Goal: Browse casually

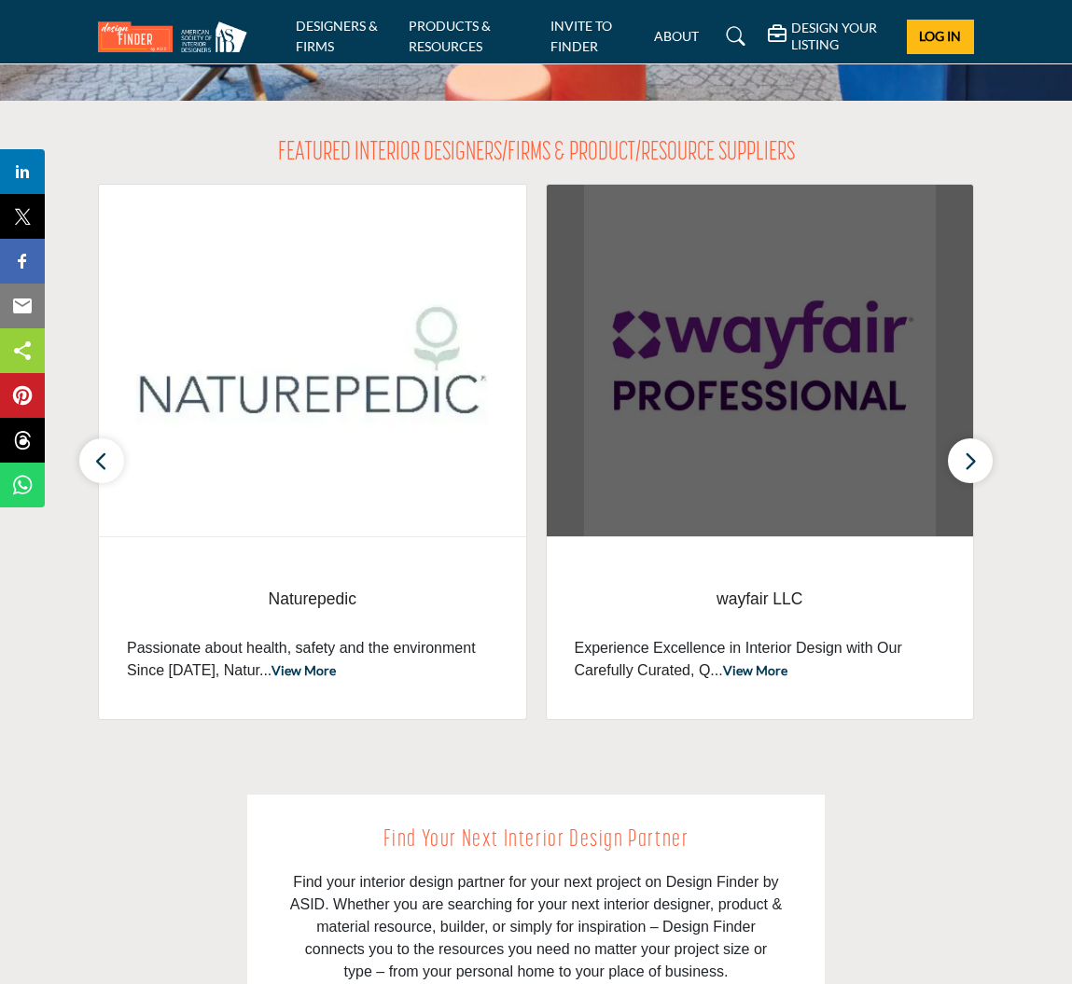
scroll to position [592, 0]
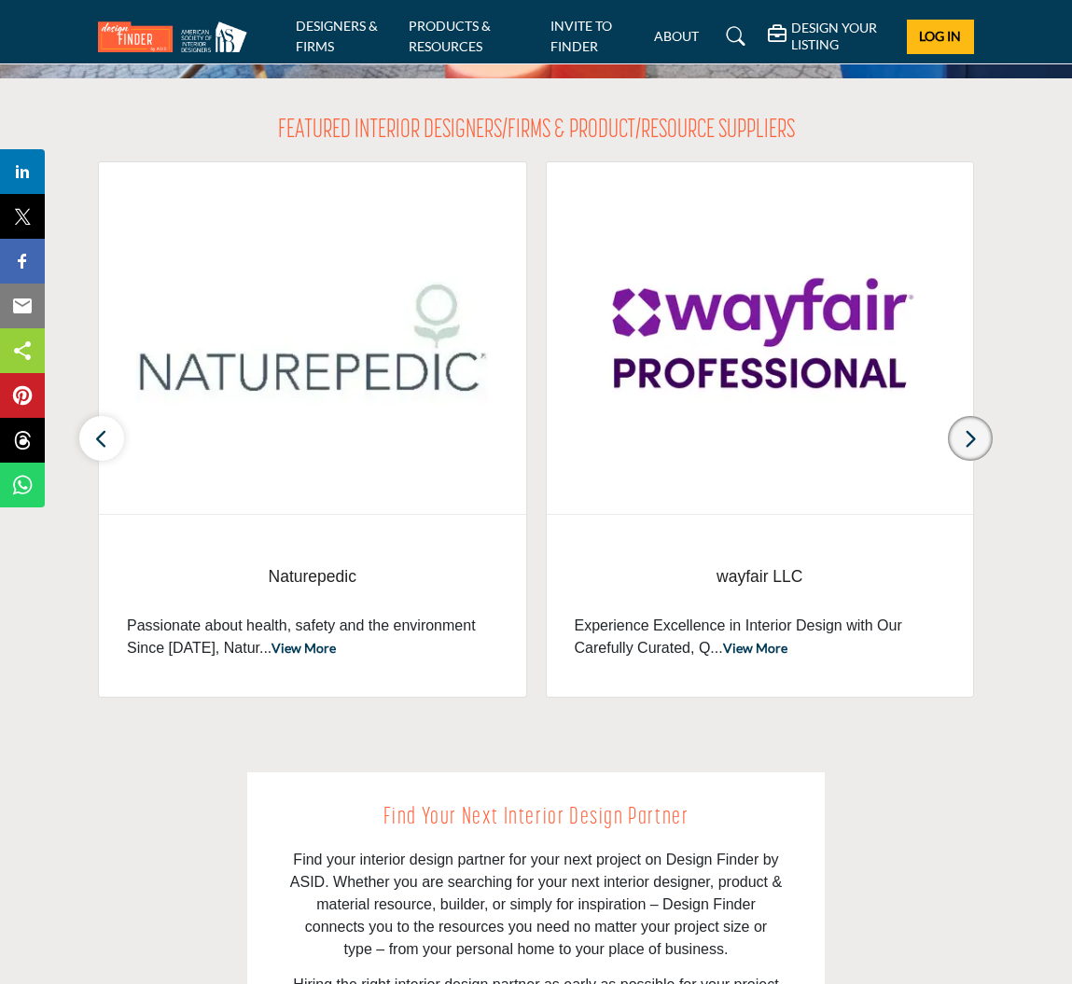
click at [975, 437] on icon "button" at bounding box center [970, 438] width 15 height 23
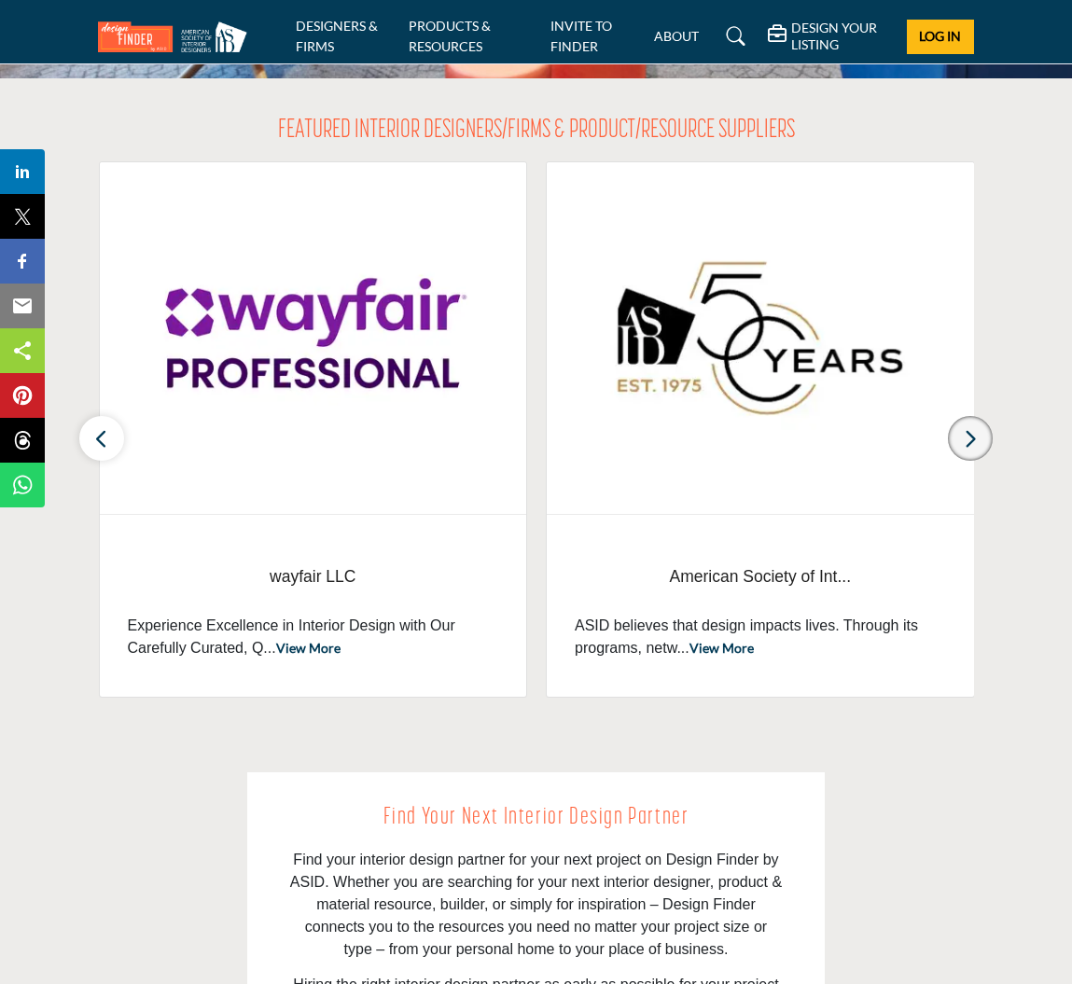
click at [975, 437] on icon "button" at bounding box center [970, 438] width 15 height 23
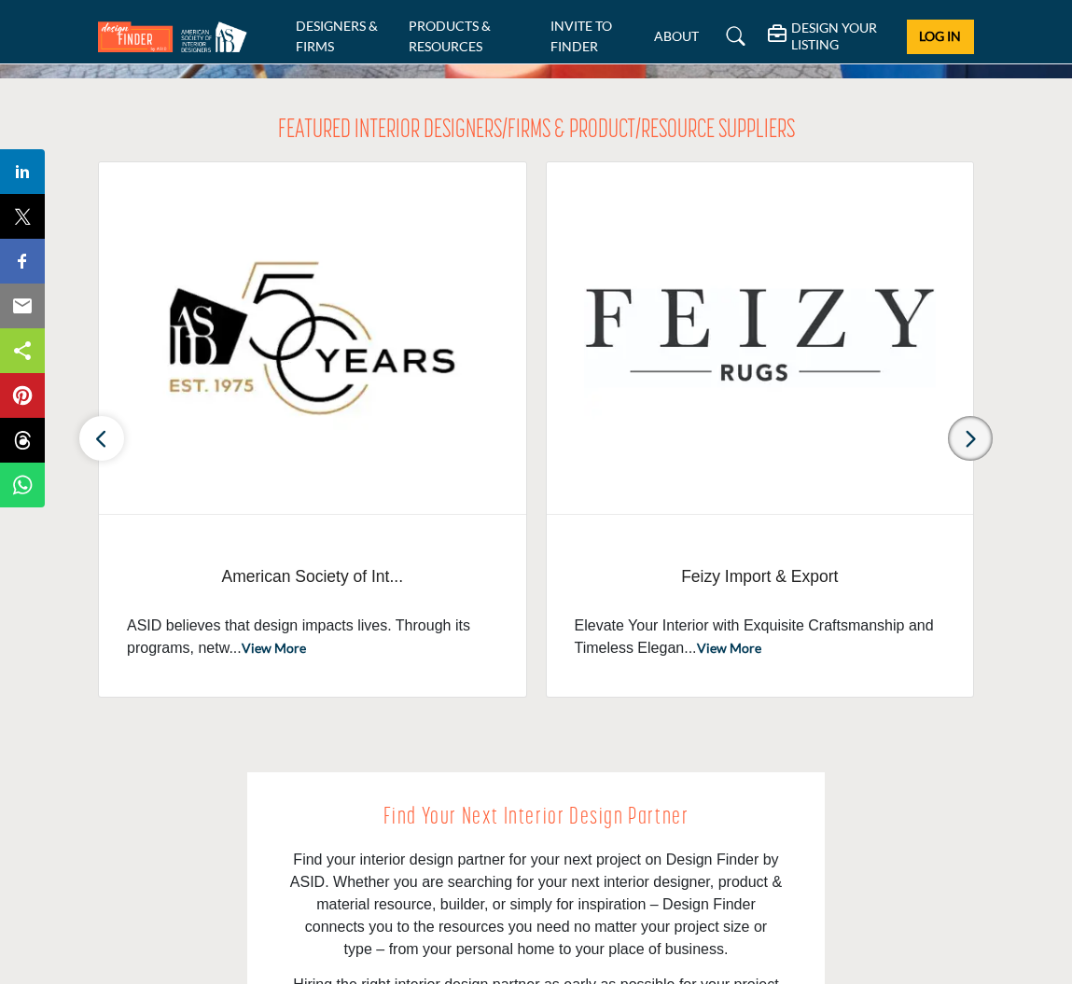
click at [975, 438] on icon "button" at bounding box center [970, 438] width 15 height 23
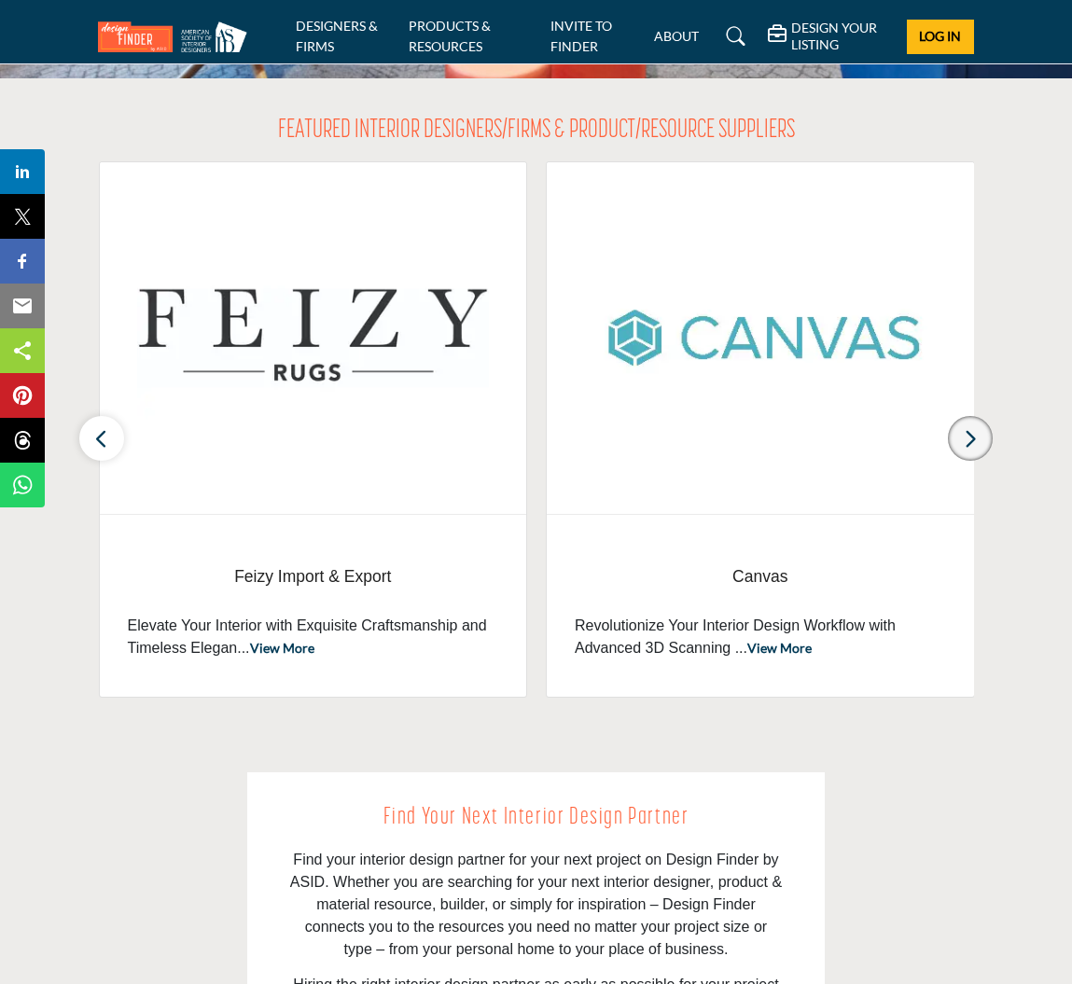
click at [975, 438] on icon "button" at bounding box center [970, 438] width 15 height 23
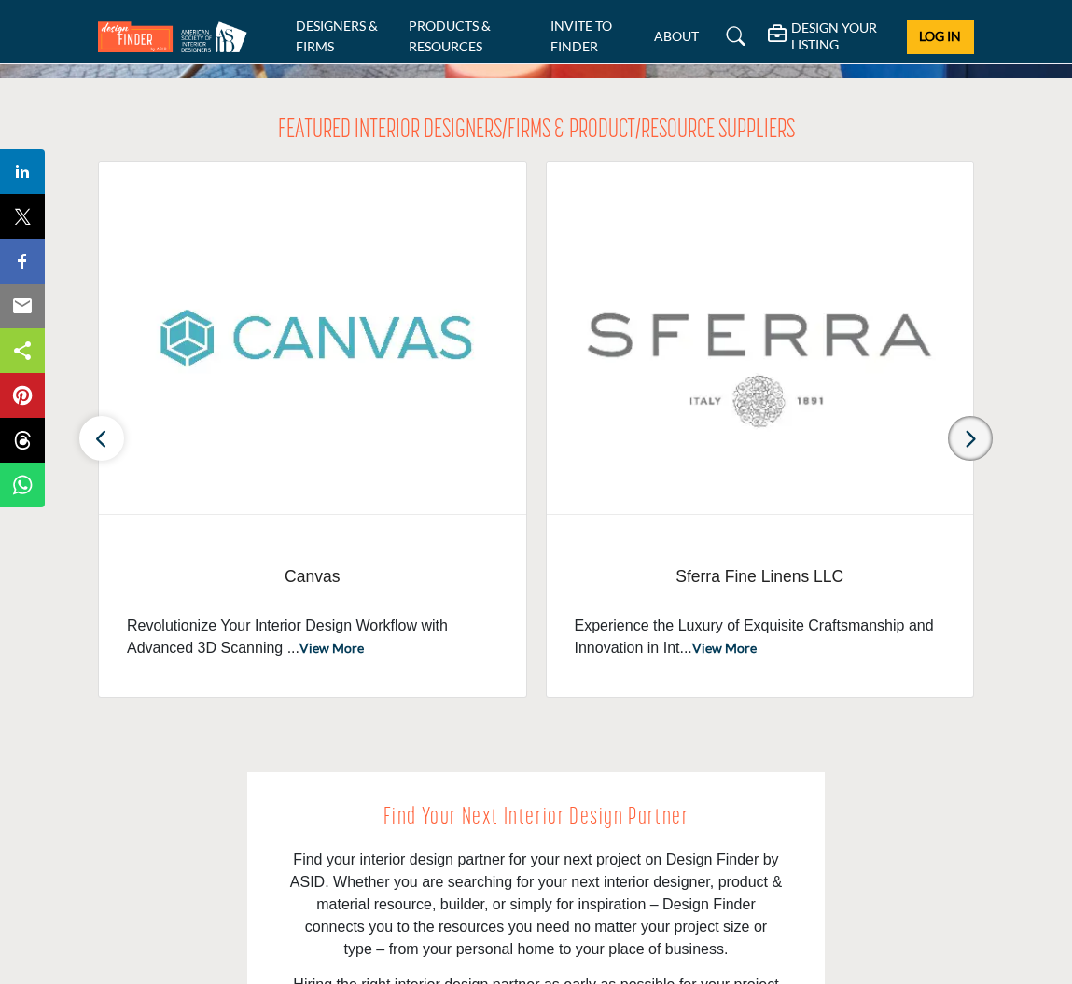
click at [975, 438] on icon "button" at bounding box center [970, 438] width 15 height 23
click at [973, 442] on icon "button" at bounding box center [970, 438] width 15 height 23
click at [101, 437] on icon "button" at bounding box center [101, 438] width 15 height 23
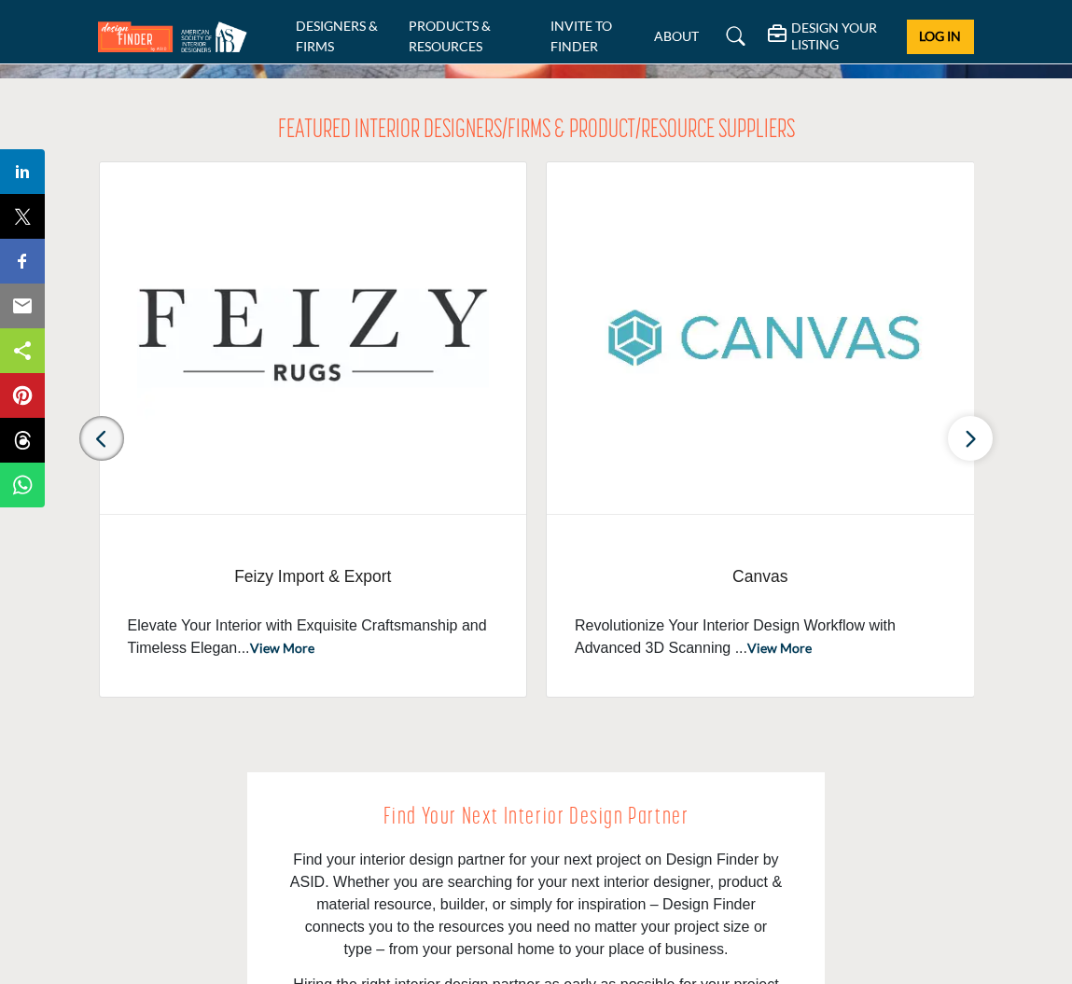
click at [101, 437] on icon "button" at bounding box center [101, 438] width 15 height 23
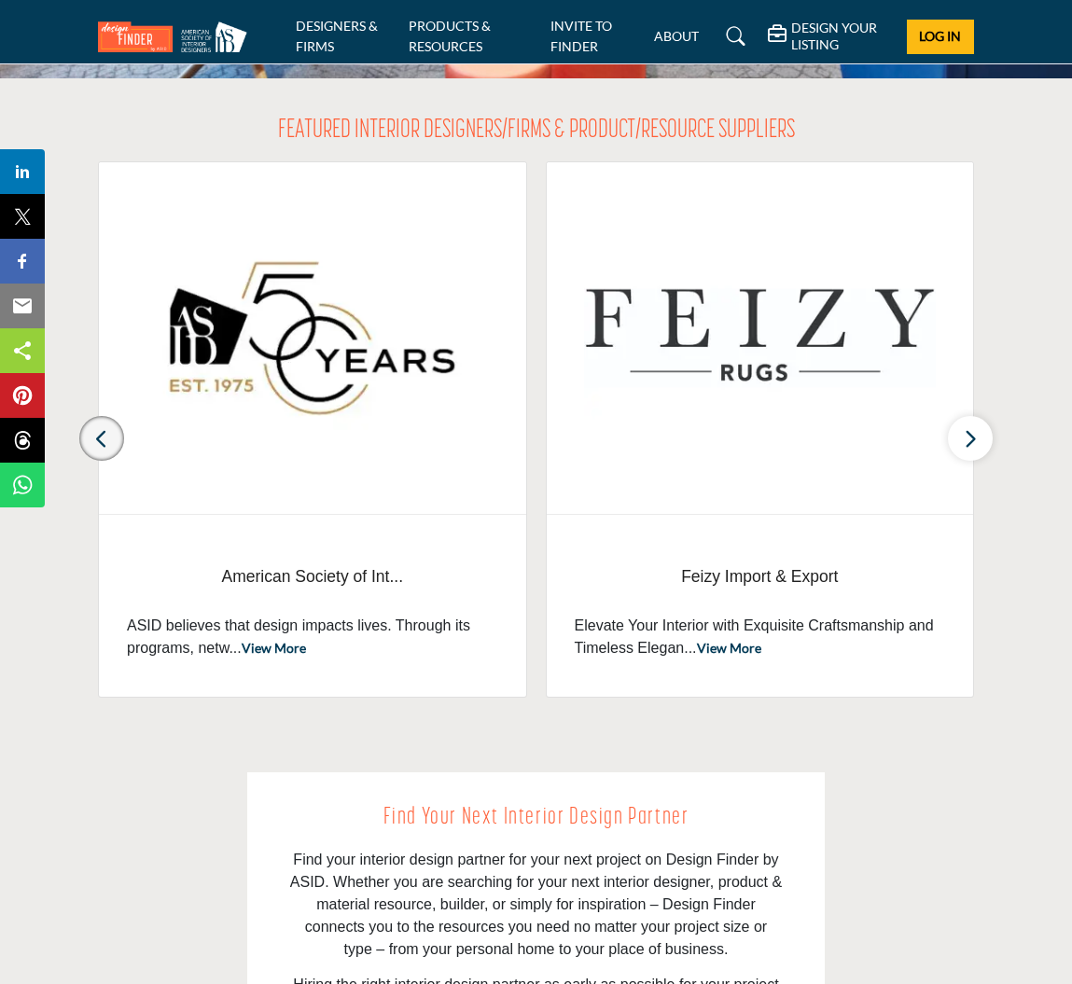
click at [101, 437] on icon "button" at bounding box center [101, 438] width 15 height 23
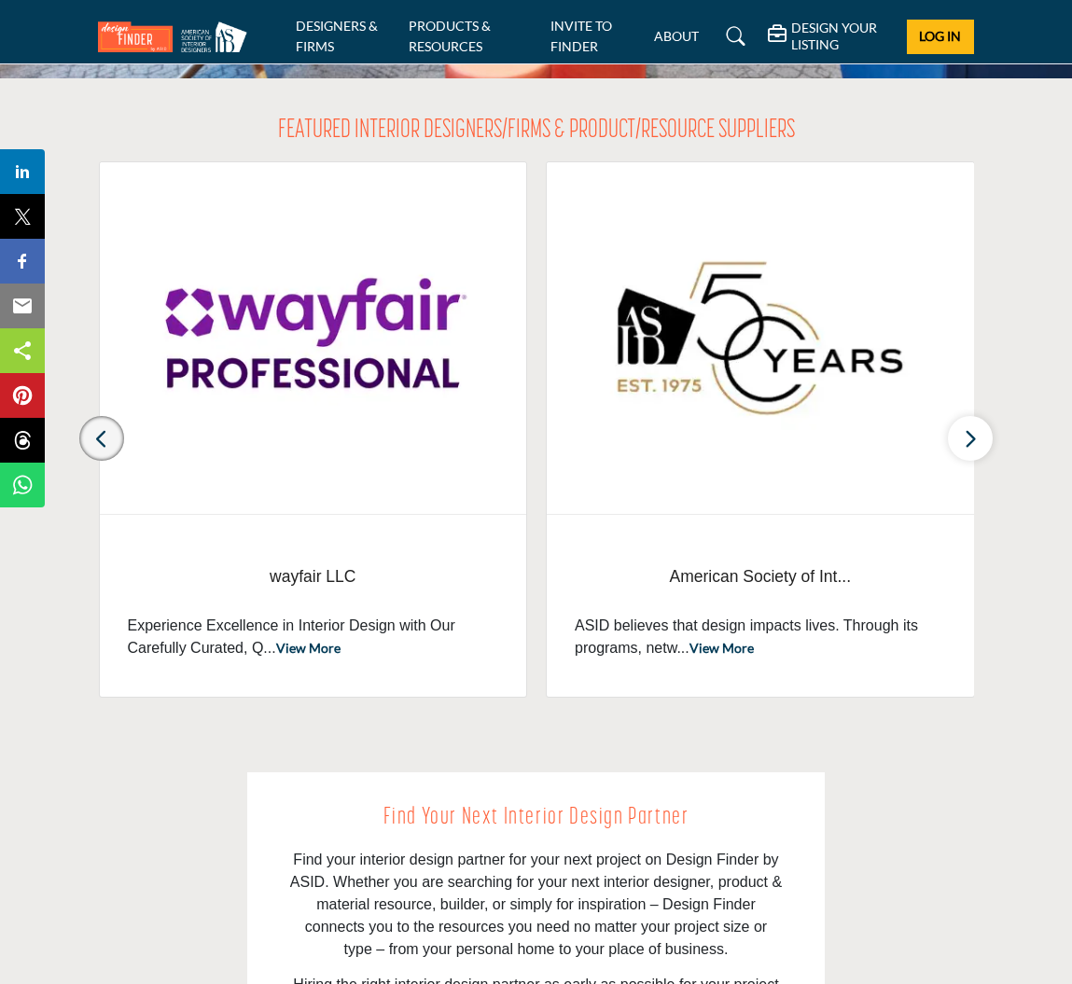
click at [101, 437] on icon "button" at bounding box center [101, 438] width 15 height 23
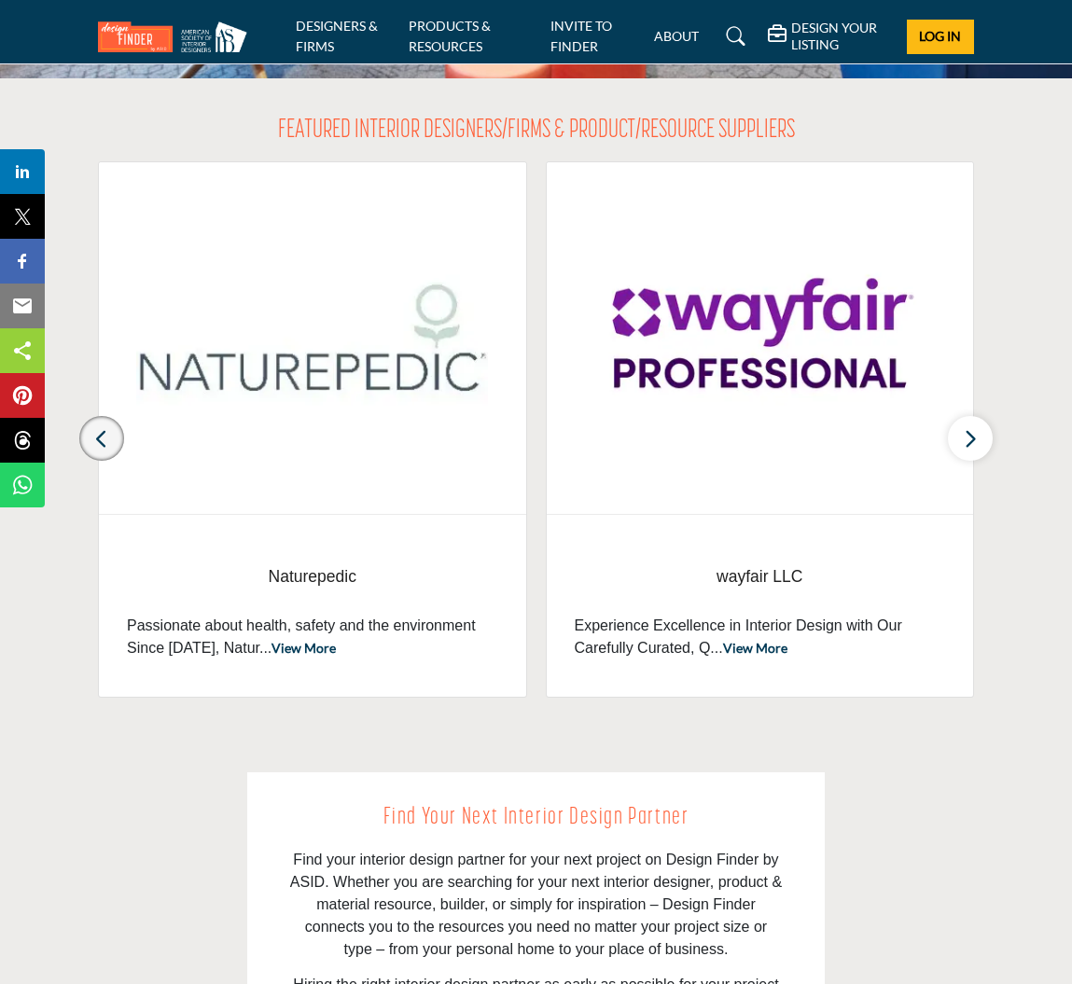
click at [101, 437] on icon "button" at bounding box center [101, 438] width 15 height 23
